Goal: Use online tool/utility: Utilize a website feature to perform a specific function

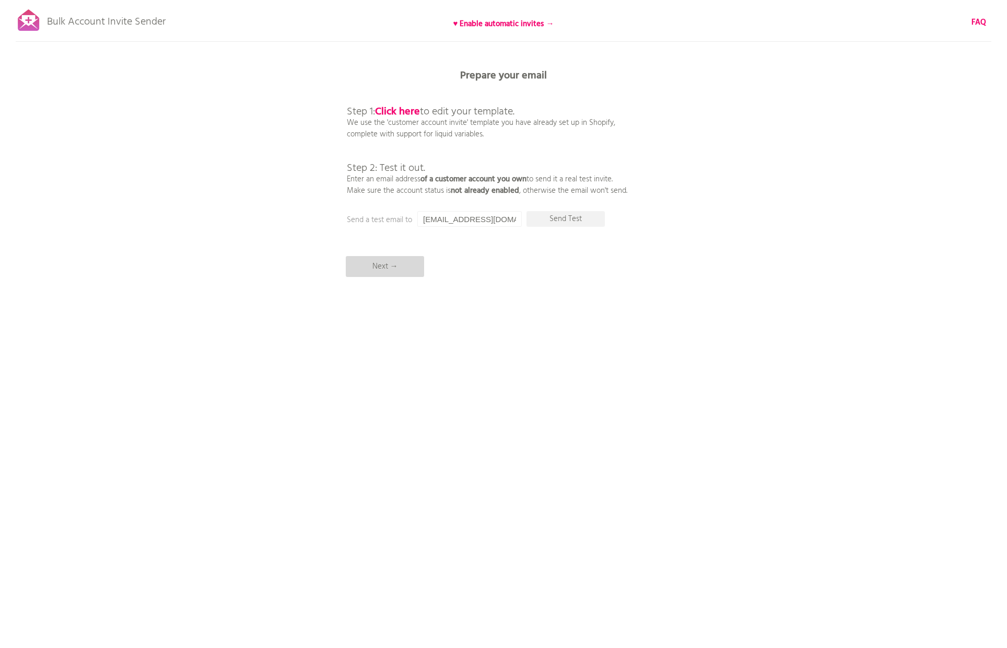
click at [391, 266] on p "Next →" at bounding box center [385, 266] width 78 height 21
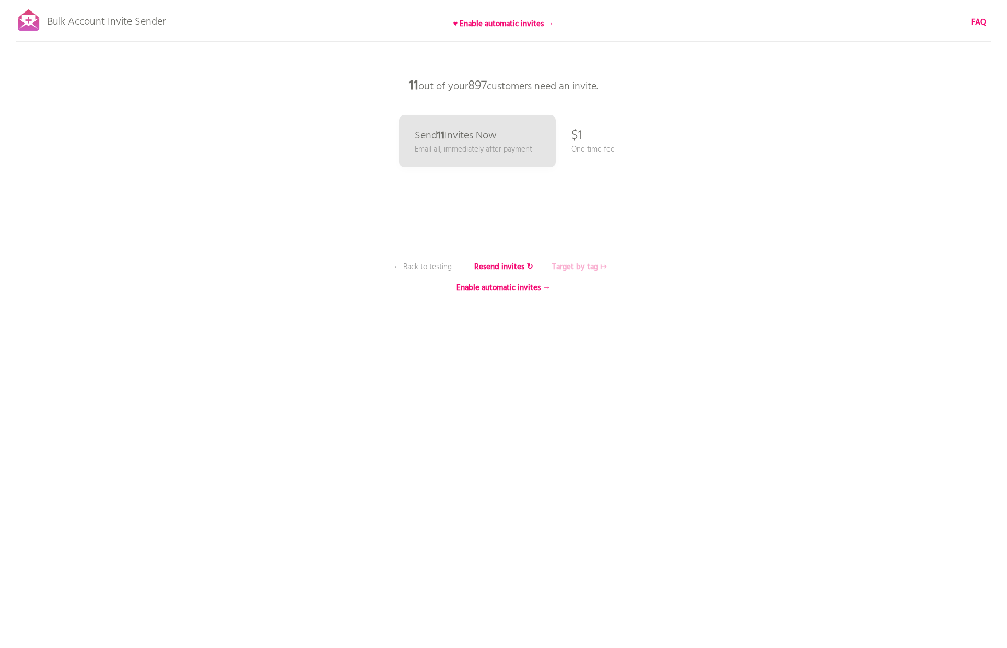
click at [576, 266] on b "Target by tag ↦" at bounding box center [579, 267] width 55 height 13
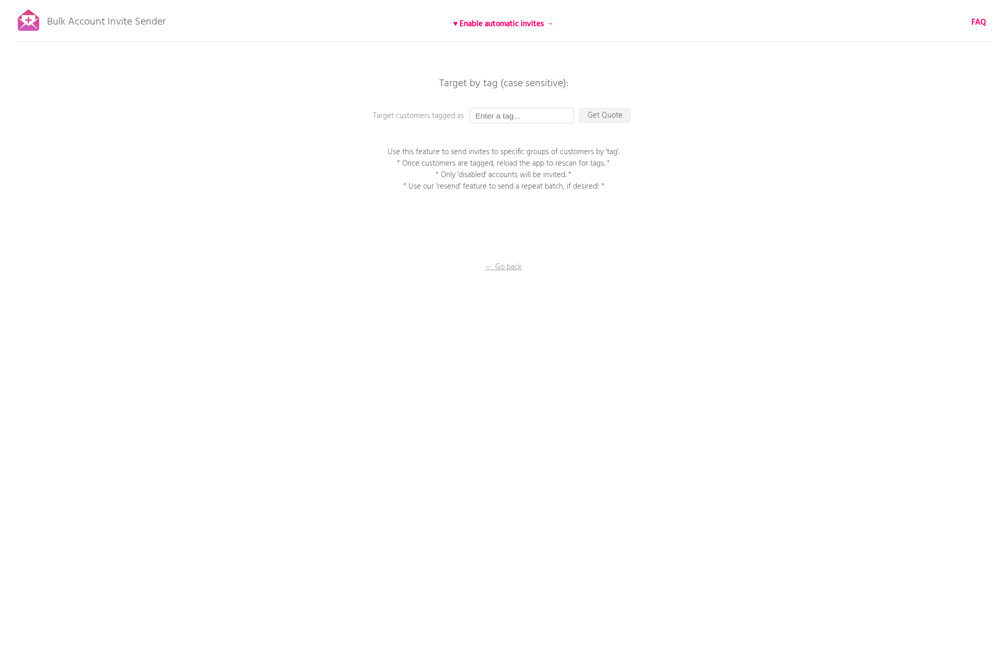
click at [532, 109] on input "text" at bounding box center [522, 116] width 104 height 16
type input "[DOMAIN_NAME]"
click at [607, 115] on p "Get Quote" at bounding box center [605, 116] width 52 height 16
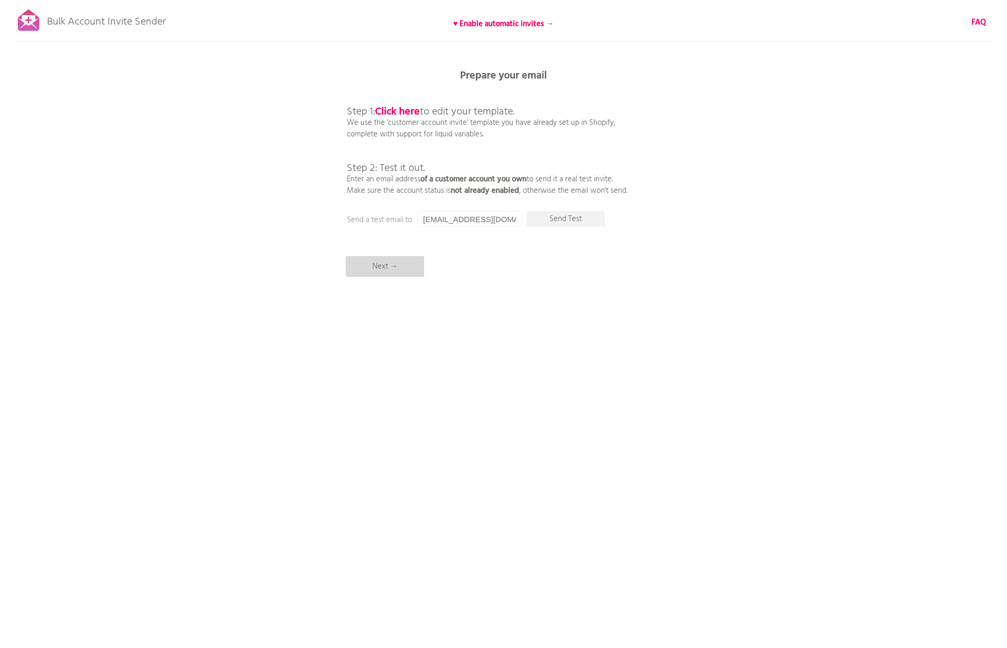
drag, startPoint x: 393, startPoint y: 267, endPoint x: 405, endPoint y: 267, distance: 11.5
click at [394, 267] on p "Next →" at bounding box center [385, 266] width 78 height 21
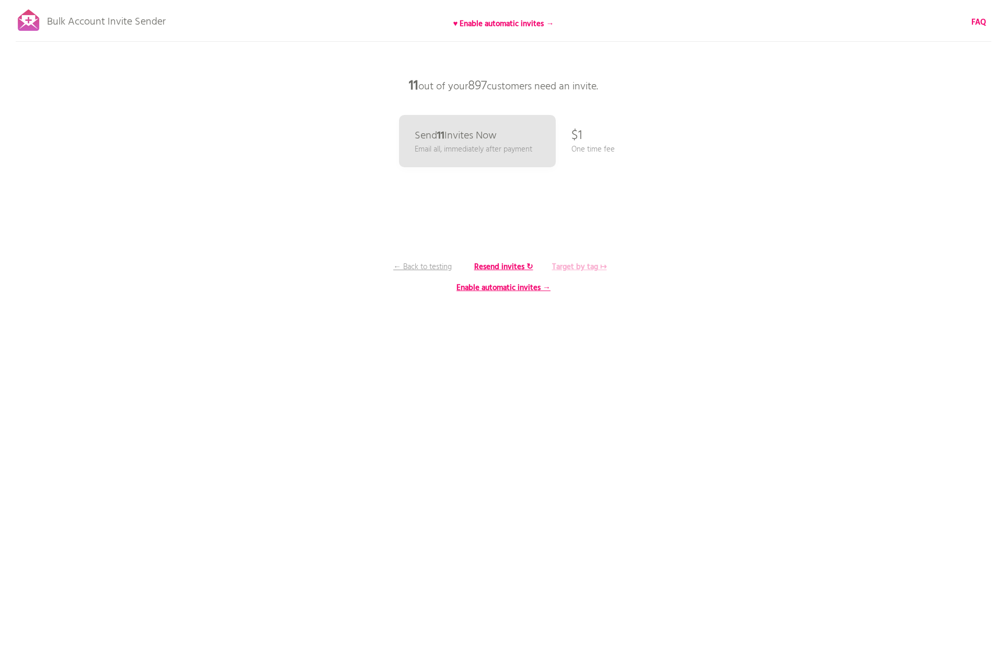
click at [573, 264] on b "Target by tag ↦" at bounding box center [579, 267] width 55 height 13
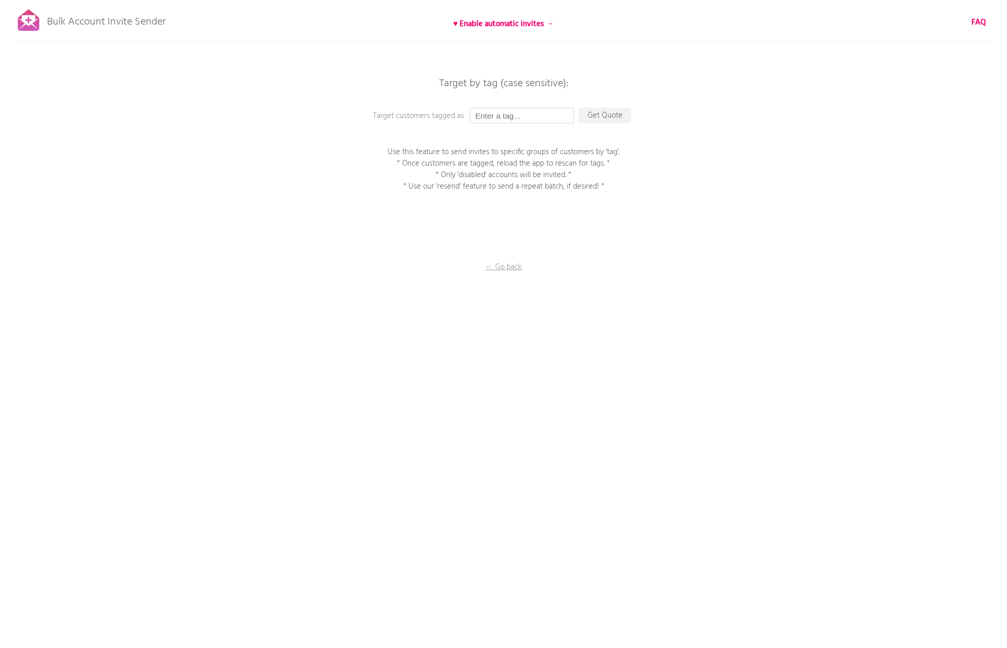
click at [518, 116] on input "text" at bounding box center [522, 116] width 104 height 16
type input "EST.shop"
click at [602, 119] on p "Get Quote" at bounding box center [605, 116] width 52 height 16
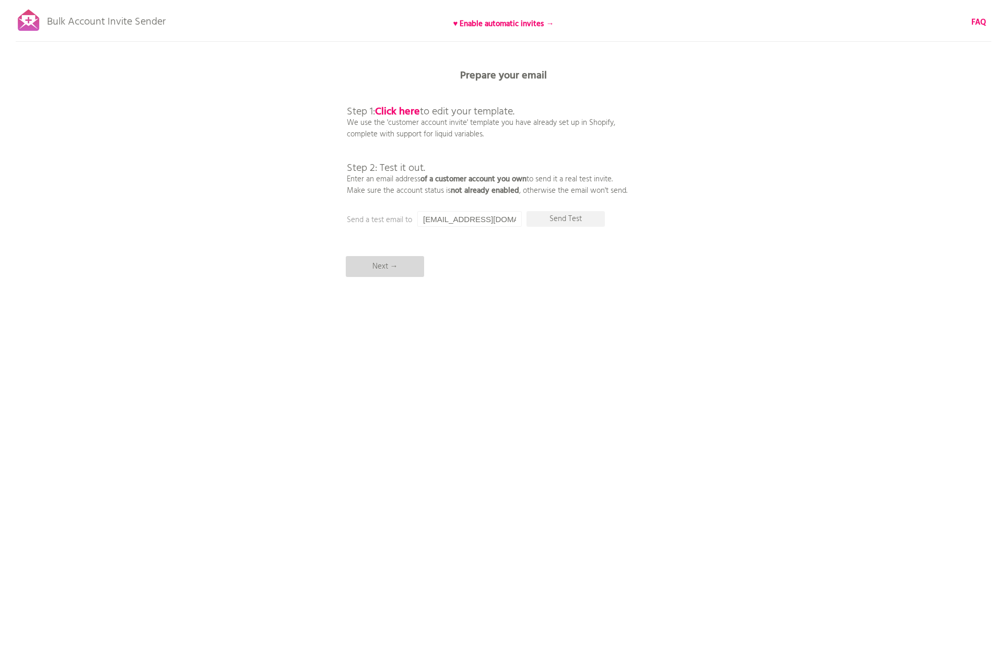
click at [389, 262] on p "Next →" at bounding box center [385, 266] width 78 height 21
